Goal: Find specific page/section: Find specific page/section

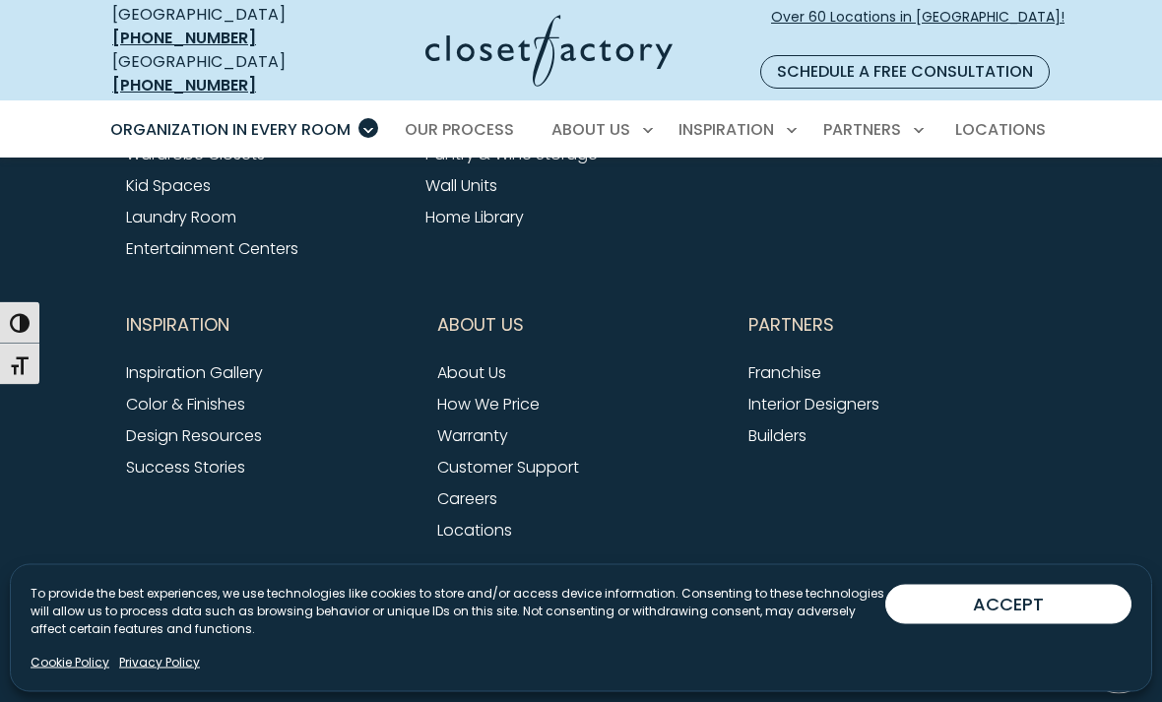
scroll to position [6565, 0]
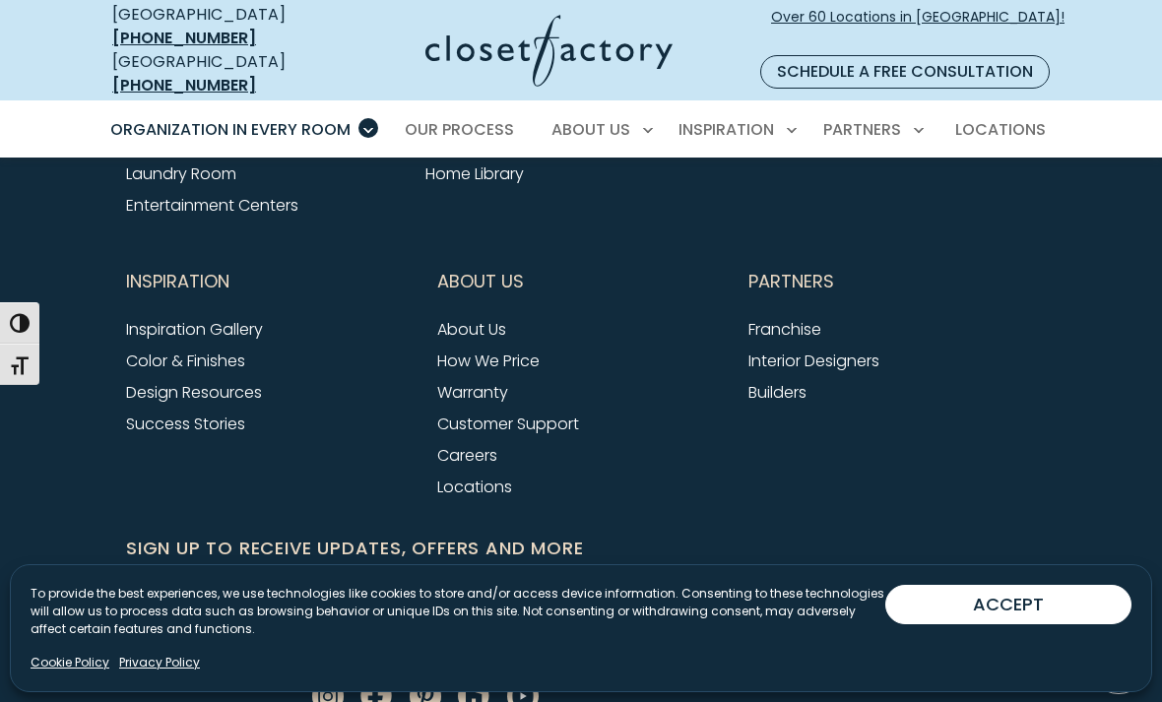
click at [490, 475] on link "Locations" at bounding box center [474, 486] width 75 height 23
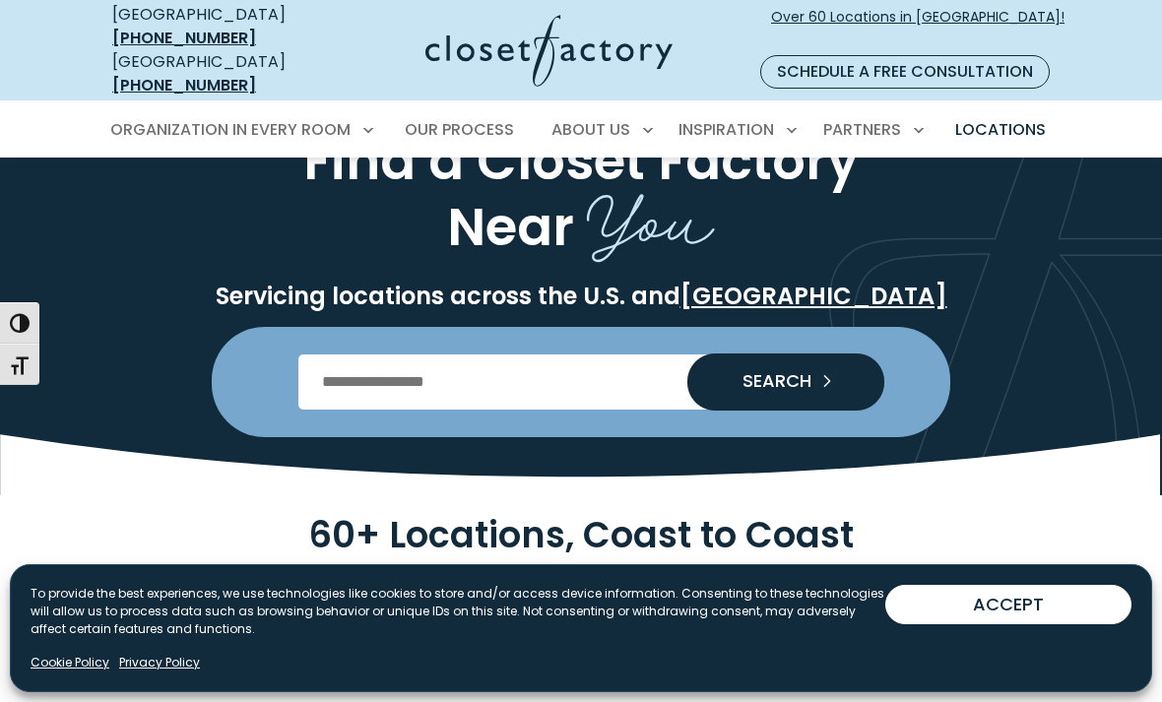
scroll to position [112, 0]
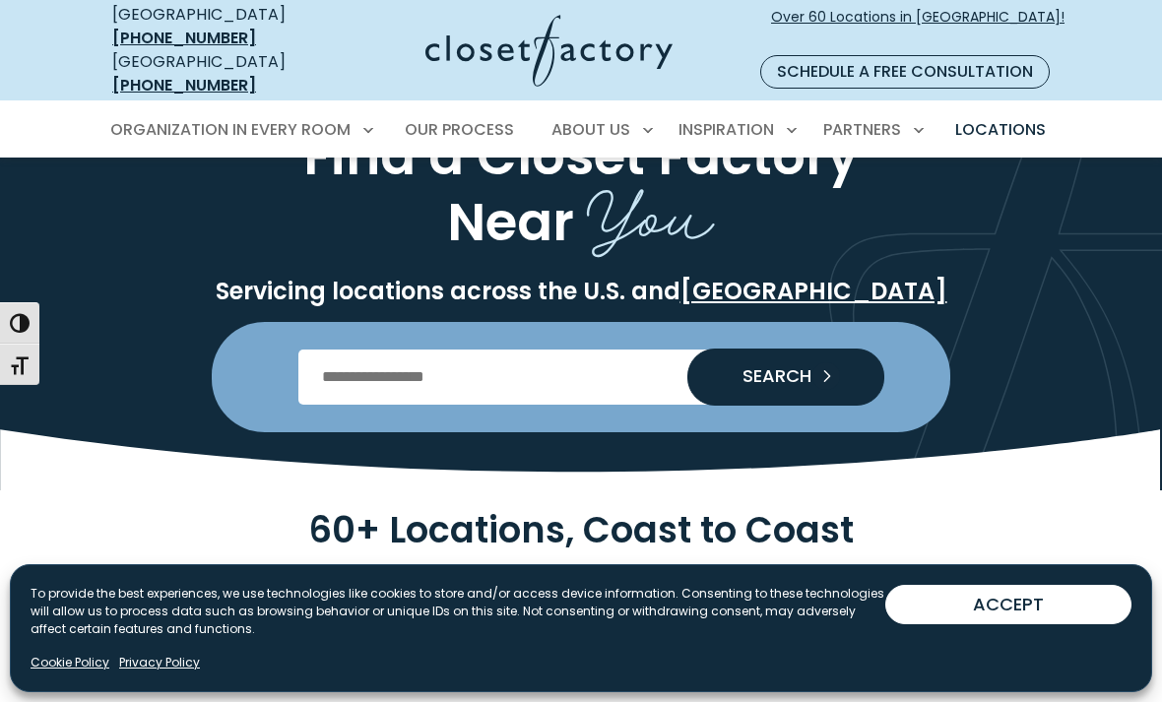
click at [369, 358] on input "Enter Postal Code" at bounding box center [581, 376] width 566 height 55
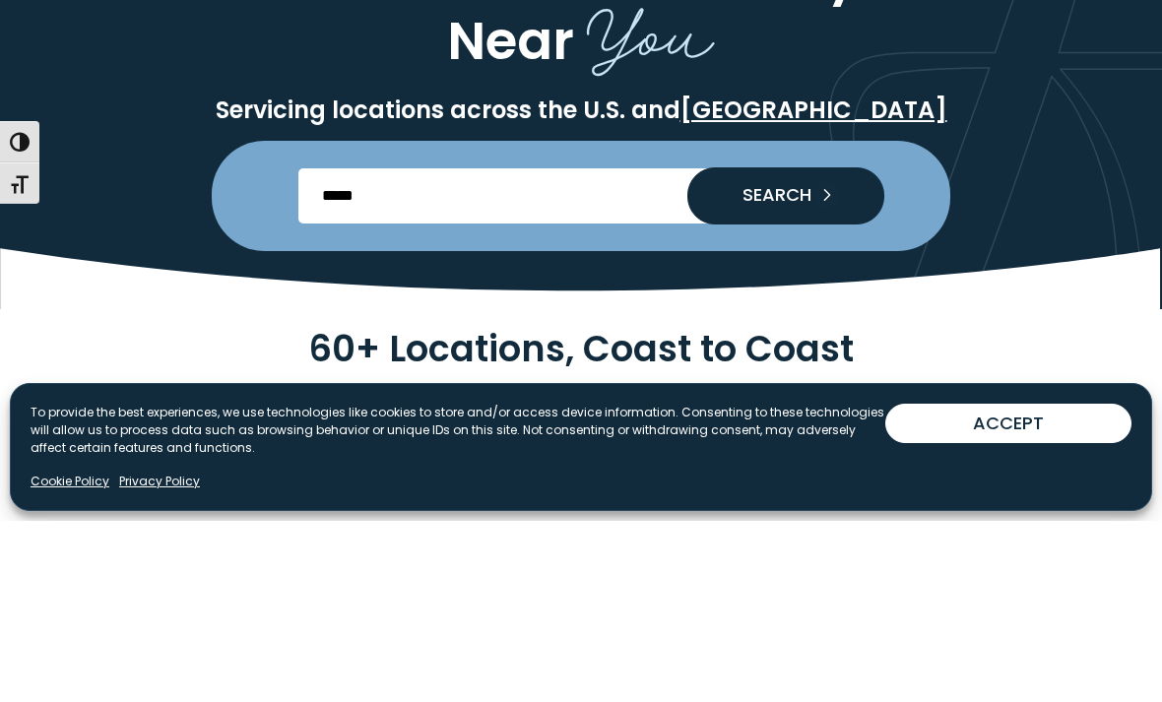
type input "*****"
click at [793, 367] on span "SEARCH" at bounding box center [768, 376] width 85 height 18
